Goal: Task Accomplishment & Management: Manage account settings

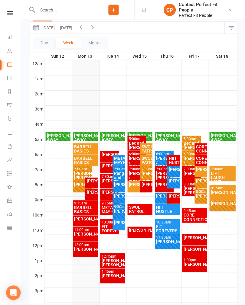
scroll to position [68, 0]
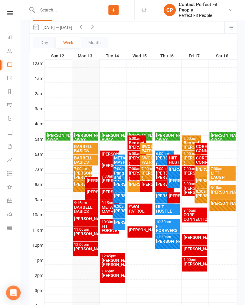
click at [108, 153] on div "[PERSON_NAME]" at bounding box center [109, 153] width 17 height 4
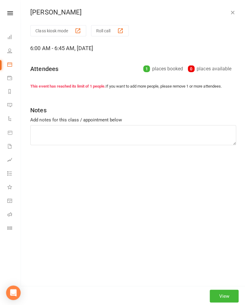
type textarea "BB squats BB Hip thrust Kneeling cable rotations X4 Bench press Incline chest f…"
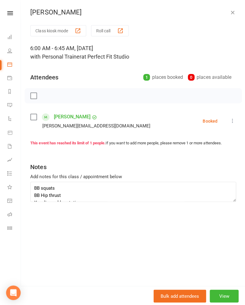
click at [34, 92] on label at bounding box center [33, 95] width 6 height 6
click at [50, 97] on icon "button" at bounding box center [46, 95] width 7 height 7
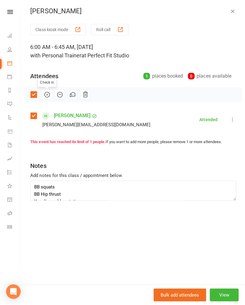
click at [230, 14] on icon "button" at bounding box center [231, 12] width 6 height 6
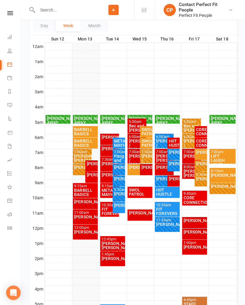
scroll to position [85, 0]
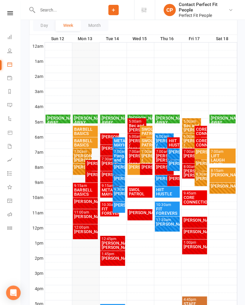
click at [106, 138] on div "[PERSON_NAME]" at bounding box center [109, 136] width 17 height 4
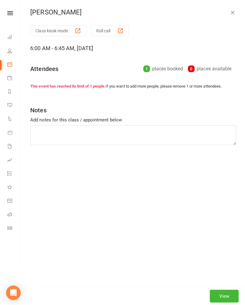
type textarea "BB squats BB Hip thrust Kneeling cable rotations X4 Bench press Incline chest f…"
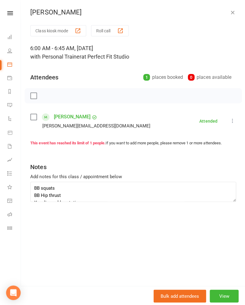
click at [31, 98] on label at bounding box center [33, 95] width 6 height 6
click at [44, 100] on button "button" at bounding box center [47, 95] width 10 height 10
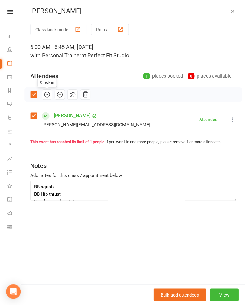
click at [233, 11] on icon "button" at bounding box center [231, 12] width 6 height 6
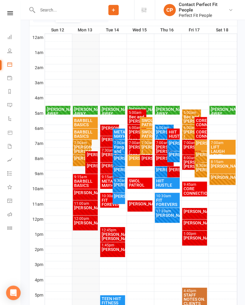
scroll to position [107, 0]
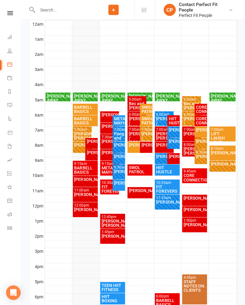
click at [88, 212] on div "12:00pm - 1:00pm [PERSON_NAME] FULL" at bounding box center [84, 209] width 25 height 15
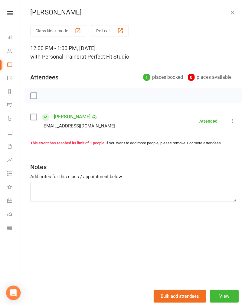
click at [232, 12] on icon "button" at bounding box center [231, 12] width 6 height 6
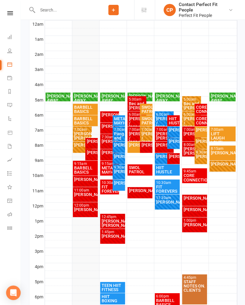
click at [80, 193] on div "[PERSON_NAME]" at bounding box center [85, 193] width 23 height 4
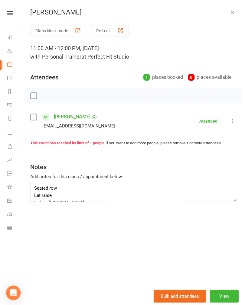
click at [232, 14] on icon "button" at bounding box center [231, 12] width 6 height 6
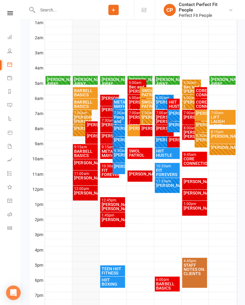
scroll to position [125, 0]
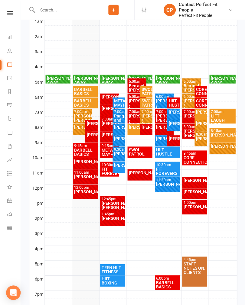
click at [103, 166] on div "FIT FOREVERS" at bounding box center [109, 170] width 17 height 8
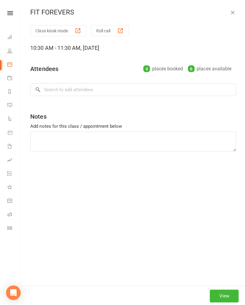
scroll to position [125, 0]
type textarea "50 on 20 off change after 4 sets Ski erg Step ups Snatches Mountain climbers of…"
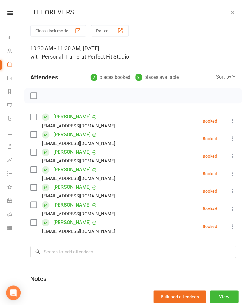
click at [229, 9] on icon "button" at bounding box center [231, 12] width 6 height 6
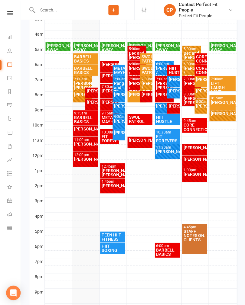
scroll to position [158, 0]
